Goal: Task Accomplishment & Management: Complete application form

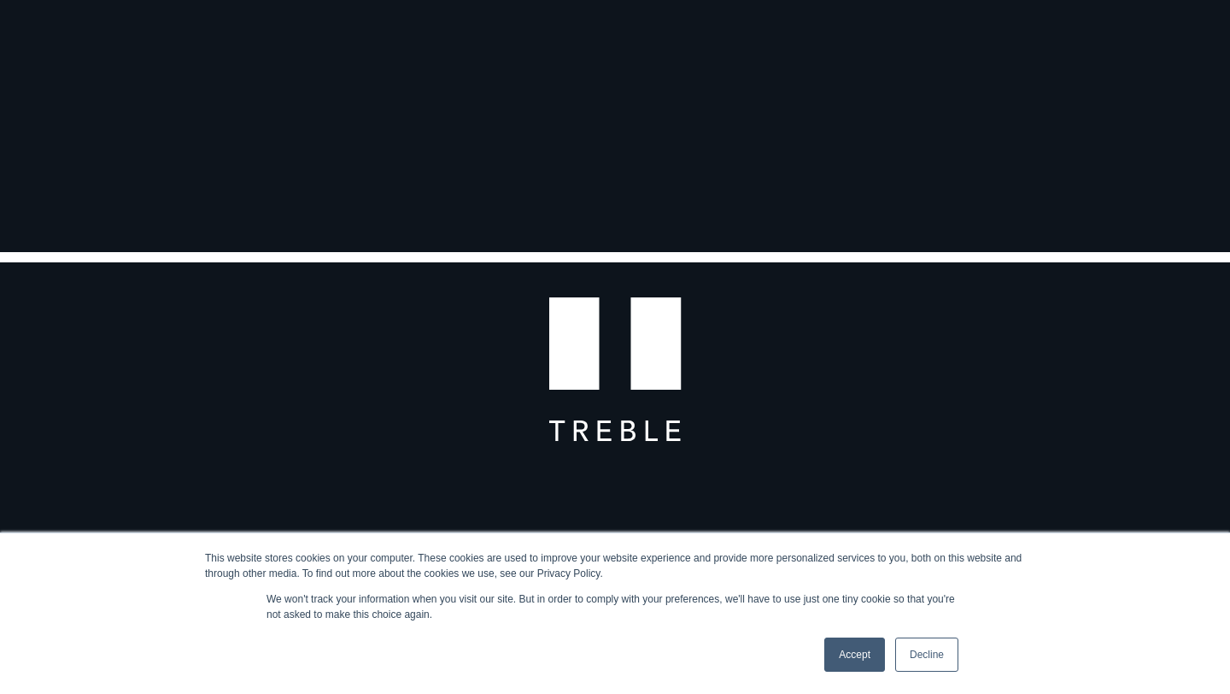
click at [845, 652] on link "Accept" at bounding box center [854, 654] width 61 height 34
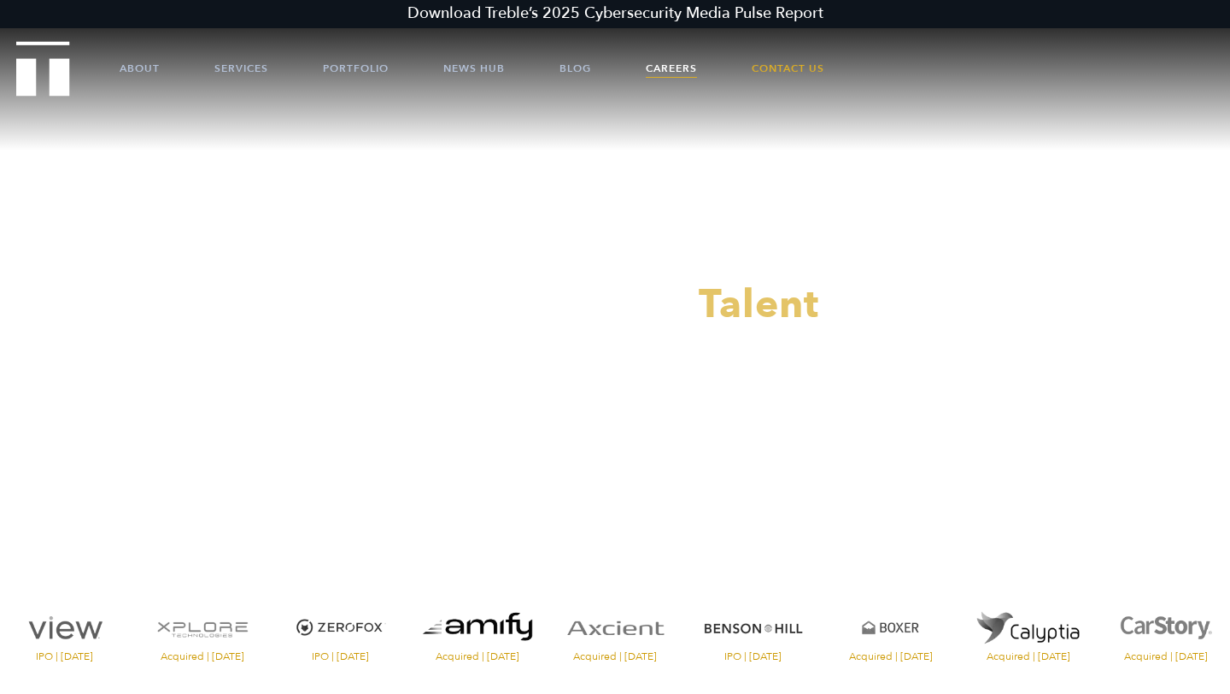
click at [685, 72] on link "Careers" at bounding box center [671, 68] width 51 height 51
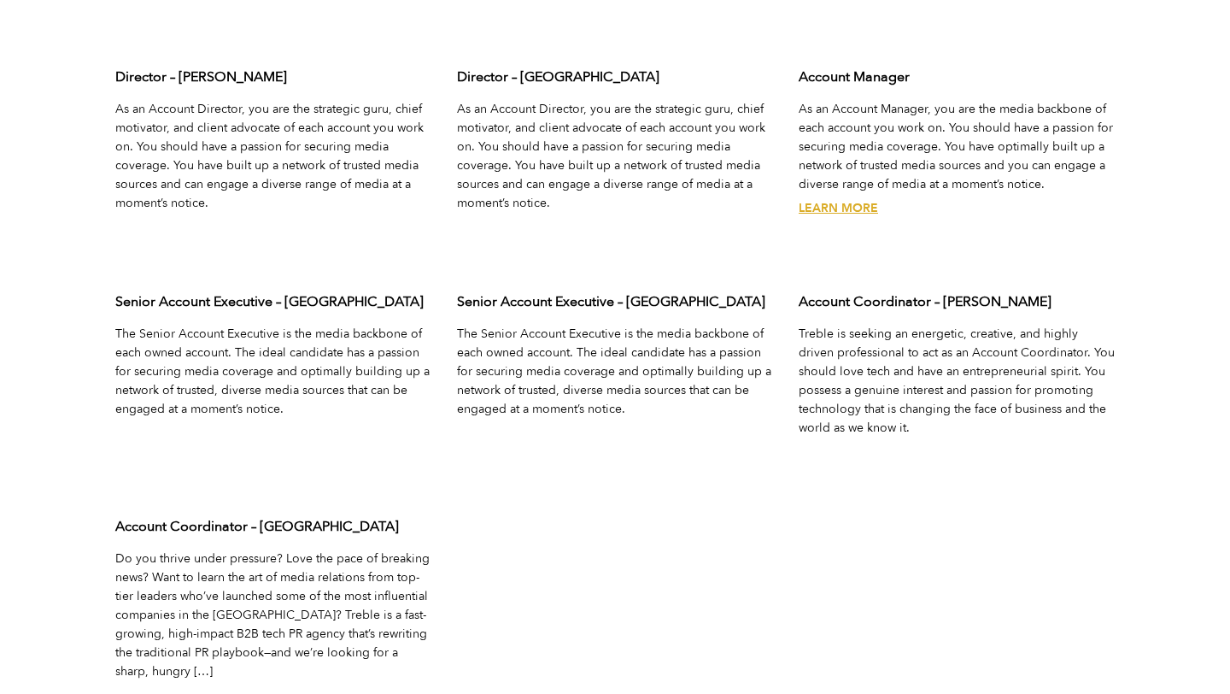
scroll to position [5448, 0]
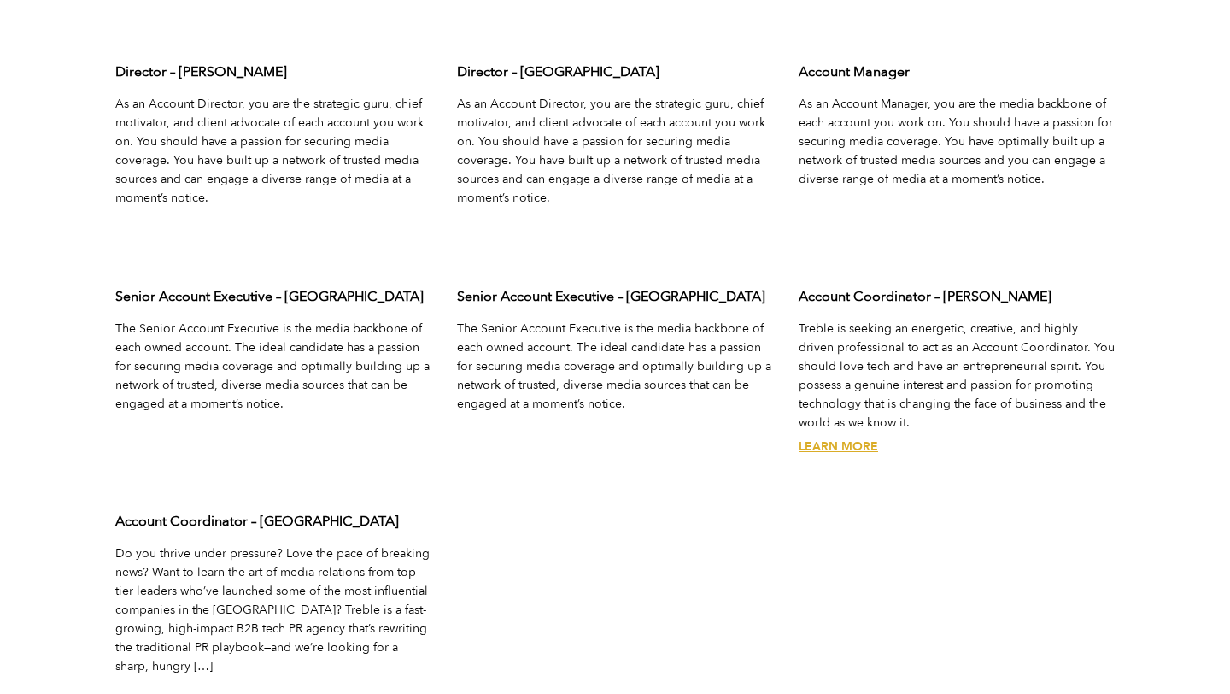
click at [841, 447] on link "Learn More" at bounding box center [838, 446] width 79 height 16
